Goal: Book appointment/travel/reservation

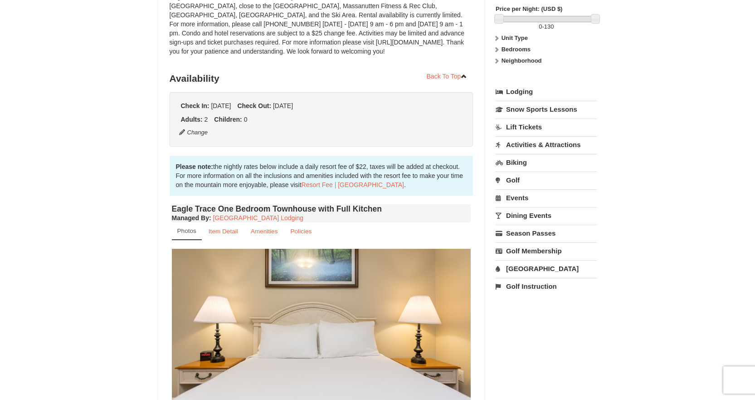
scroll to position [136, 0]
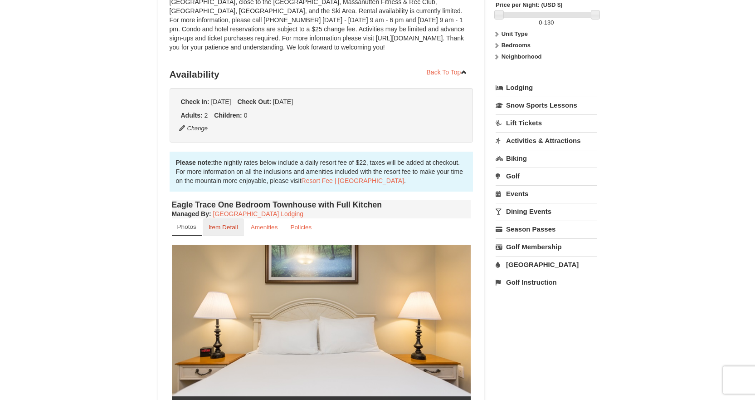
click at [213, 228] on small "Item Detail" at bounding box center [223, 227] width 29 height 7
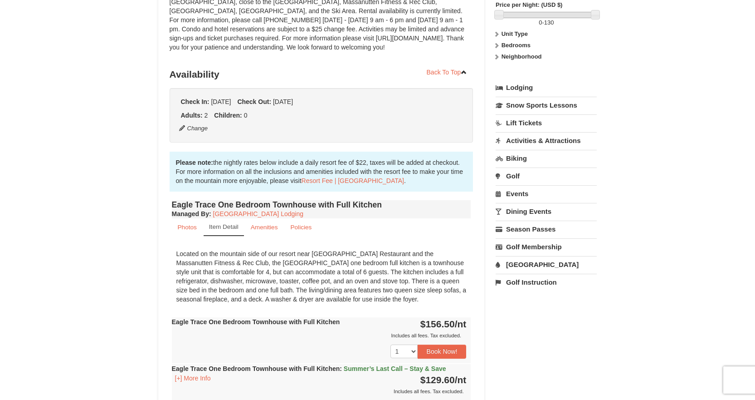
drag, startPoint x: 355, startPoint y: 291, endPoint x: 171, endPoint y: 258, distance: 187.2
click at [171, 258] on div "Eagle Trace One Bedroom Townhouse with Full Kitchen Managed By : Massanutten Re…" at bounding box center [322, 356] width 304 height 317
copy div "Located on the mountain side of our resort near [GEOGRAPHIC_DATA] Restaurant an…"
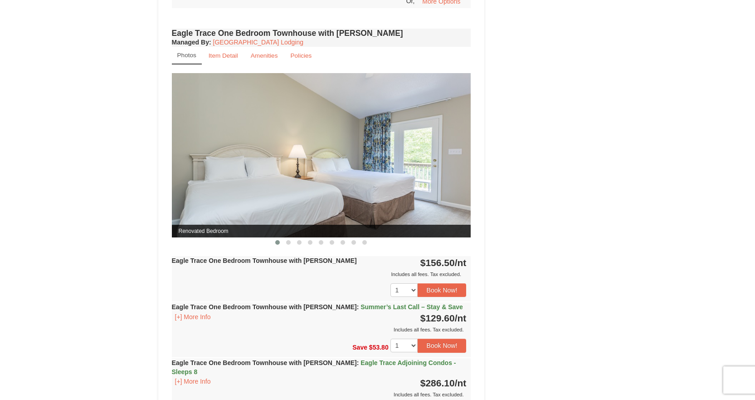
scroll to position [544, 0]
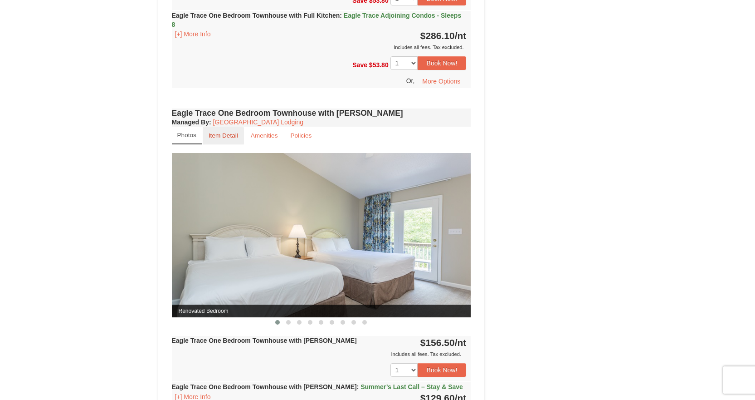
click at [221, 135] on small "Item Detail" at bounding box center [223, 135] width 29 height 7
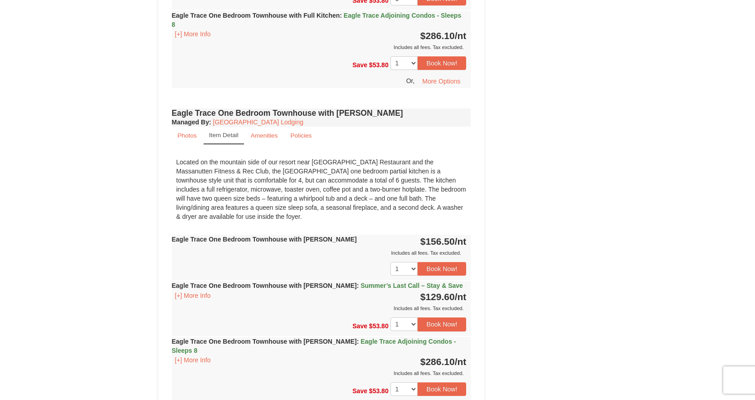
drag, startPoint x: 232, startPoint y: 169, endPoint x: 245, endPoint y: 213, distance: 45.5
click at [245, 213] on div "Located on the mountain side of our resort near [GEOGRAPHIC_DATA] Restaurant an…" at bounding box center [321, 189] width 299 height 73
copy div "the [GEOGRAPHIC_DATA] one bedroom partial kitchen is a townhouse style unit tha…"
click at [73, 125] on div "× [GEOGRAPHIC_DATA] - [GEOGRAPHIC_DATA] Book from $130! [STREET_ADDRESS], VA Av…" at bounding box center [377, 65] width 755 height 1156
click at [591, 38] on div "Book from $130! [STREET_ADDRESS], VA Availability Amenities Policies Eagle Trac…" at bounding box center [377, 79] width 439 height 1088
